Goal: Transaction & Acquisition: Purchase product/service

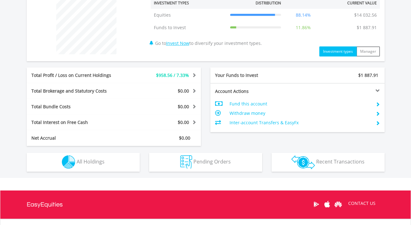
scroll to position [252, 0]
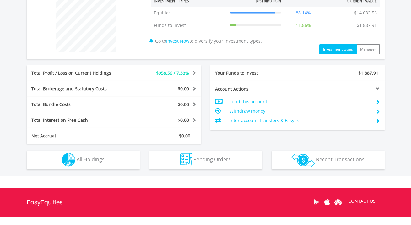
click at [103, 161] on span "All Holdings" at bounding box center [91, 159] width 28 height 7
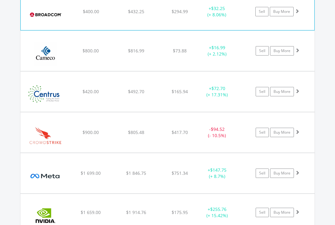
scroll to position [313596, 313558]
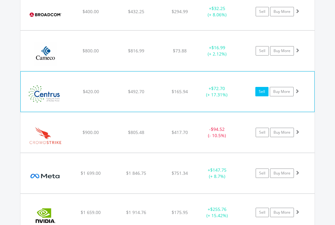
click at [264, 87] on link "Sell" at bounding box center [261, 91] width 13 height 9
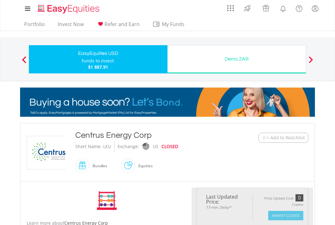
type input "******"
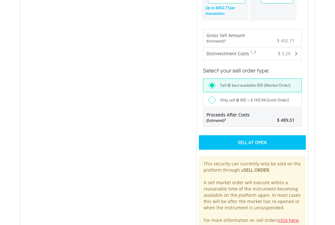
scroll to position [381, 0]
click at [221, 144] on div "Sell At Open" at bounding box center [252, 142] width 107 height 14
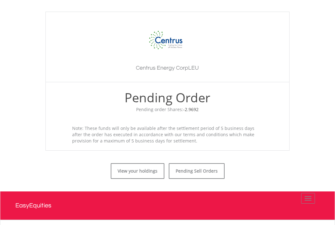
scroll to position [155, 0]
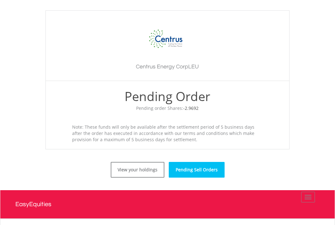
click at [190, 175] on link "Pending Sell Orders" at bounding box center [197, 170] width 56 height 16
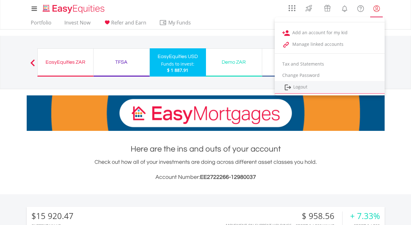
click at [311, 86] on link "Logout" at bounding box center [329, 87] width 110 height 13
